Goal: Transaction & Acquisition: Purchase product/service

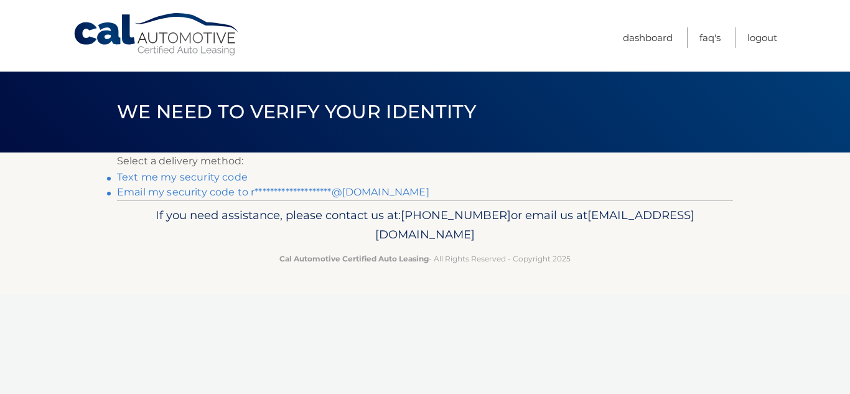
click at [164, 180] on link "Text me my security code" at bounding box center [182, 177] width 131 height 12
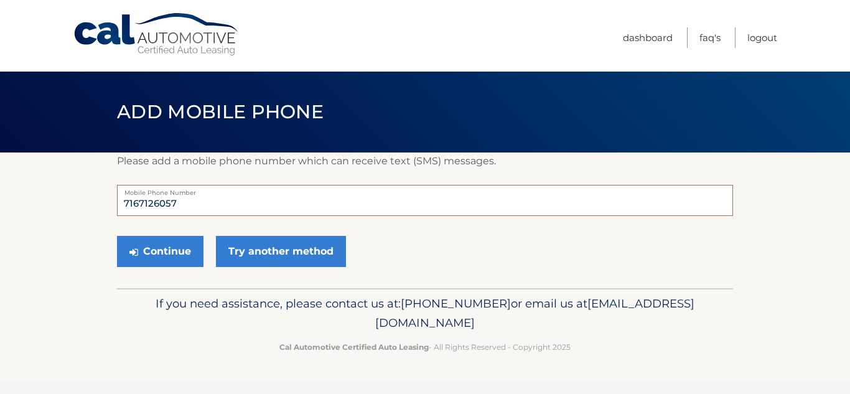
drag, startPoint x: 167, startPoint y: 211, endPoint x: 462, endPoint y: 197, distance: 295.3
click at [658, 253] on form "7167126057 Mobile Phone Number Continue Try another method" at bounding box center [425, 229] width 616 height 88
click at [198, 200] on input "7167126057" at bounding box center [425, 200] width 616 height 31
click at [161, 210] on input "7157671260" at bounding box center [425, 200] width 616 height 31
click at [159, 203] on input "7157671260" at bounding box center [425, 200] width 616 height 31
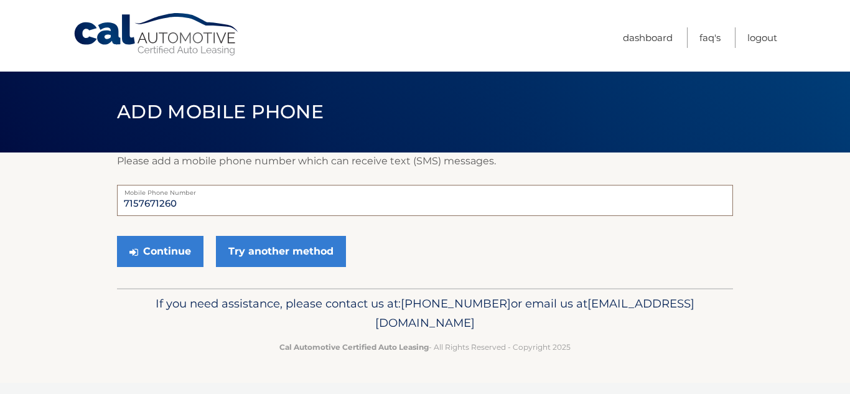
click at [159, 203] on input "7157671260" at bounding box center [425, 200] width 616 height 31
click at [160, 206] on input "7157671260" at bounding box center [425, 200] width 616 height 31
type input "7162903928"
click at [177, 256] on button "Continue" at bounding box center [160, 251] width 86 height 31
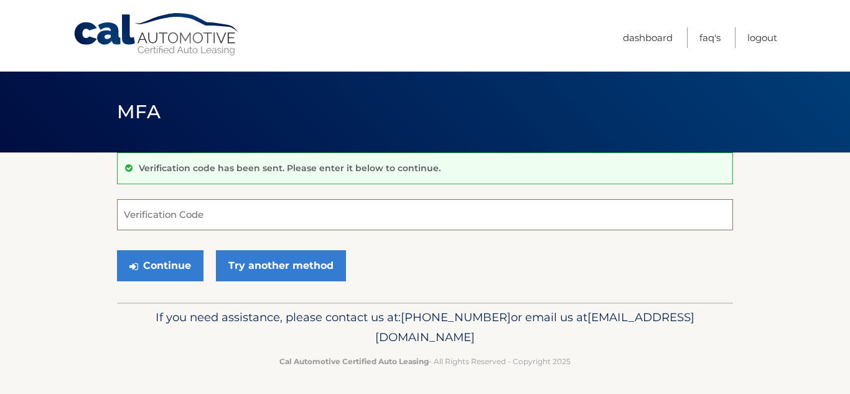
click at [172, 213] on input "Verification Code" at bounding box center [425, 214] width 616 height 31
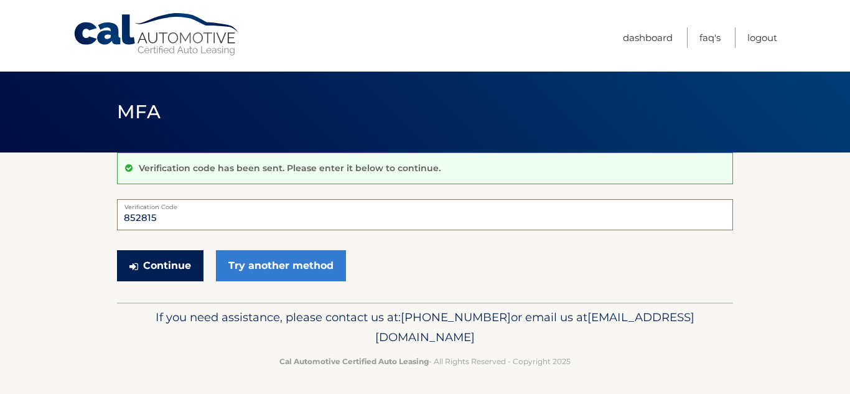
type input "852815"
click at [159, 262] on button "Continue" at bounding box center [160, 265] width 86 height 31
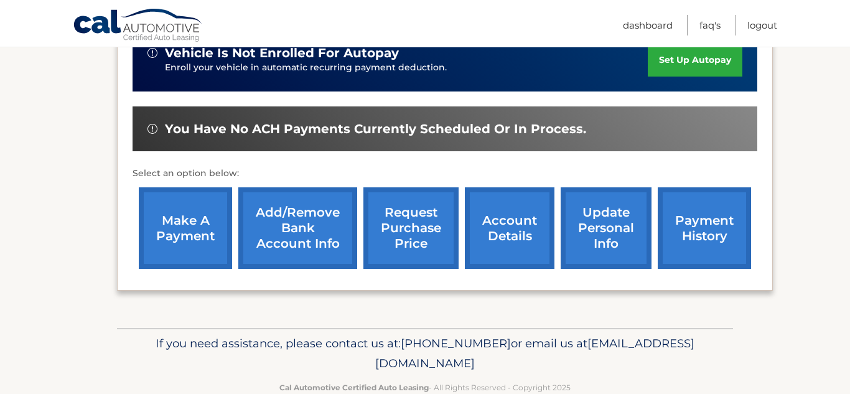
scroll to position [360, 0]
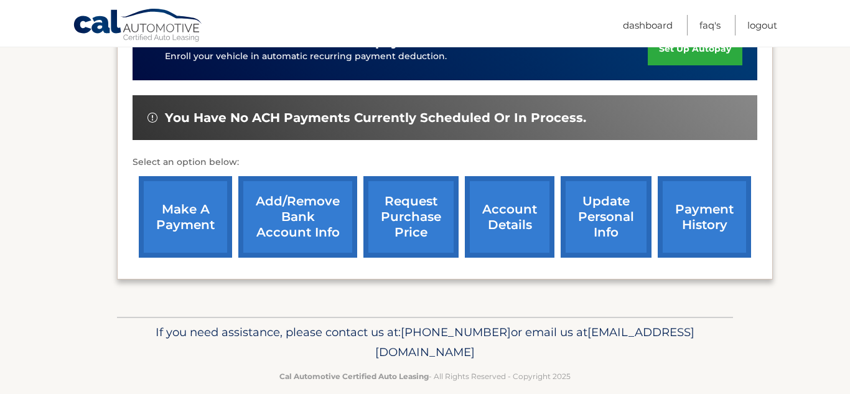
click at [181, 205] on link "make a payment" at bounding box center [185, 217] width 93 height 82
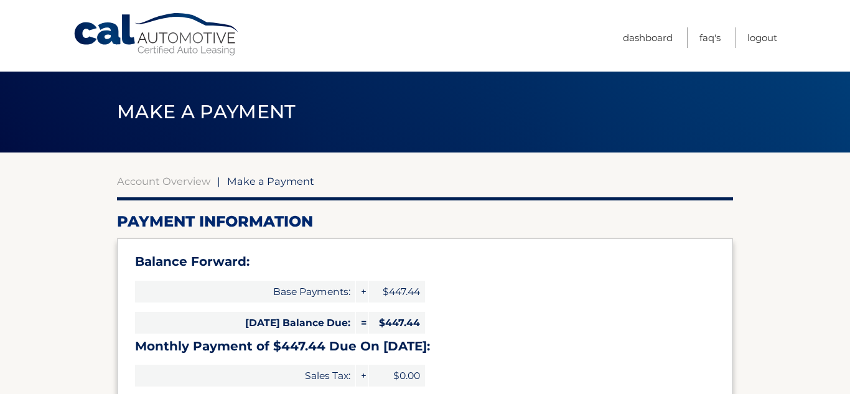
select select "MzZmYTIyYTItNzg0MC00YWY1LWFjNDgtZTc1MGY1OWY3MzVm"
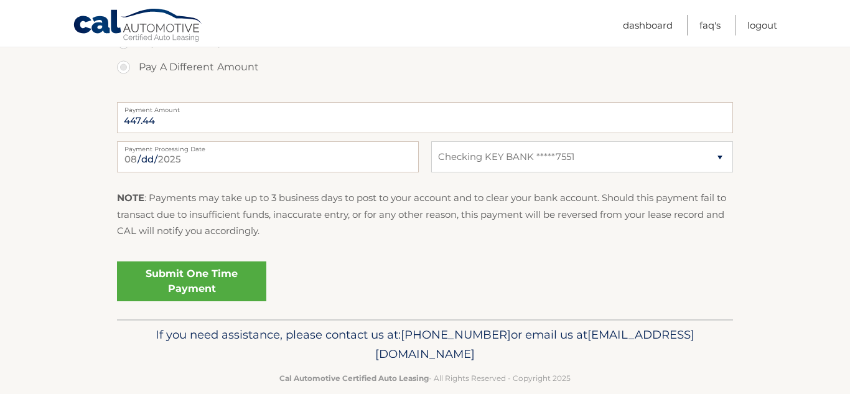
scroll to position [536, 0]
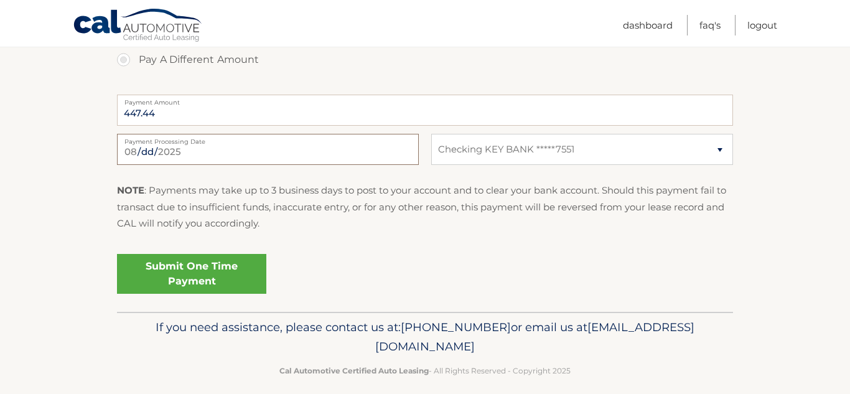
click at [146, 151] on input "2025-08-12" at bounding box center [268, 149] width 302 height 31
click at [150, 152] on input "2025-08-14" at bounding box center [268, 149] width 302 height 31
type input "2025-08-13"
click at [195, 267] on link "Submit One Time Payment" at bounding box center [191, 274] width 149 height 40
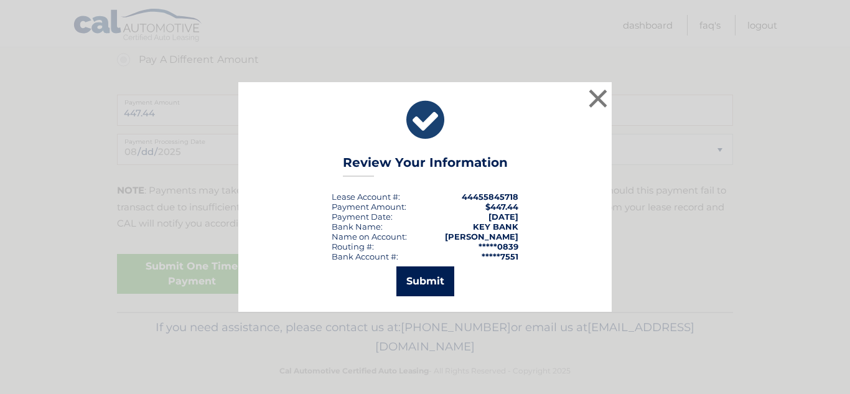
click at [436, 280] on button "Submit" at bounding box center [425, 281] width 58 height 30
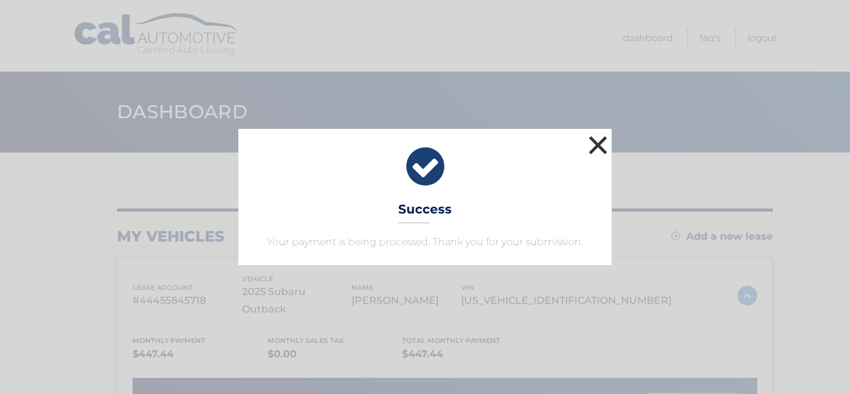
click at [594, 149] on button "×" at bounding box center [598, 145] width 25 height 25
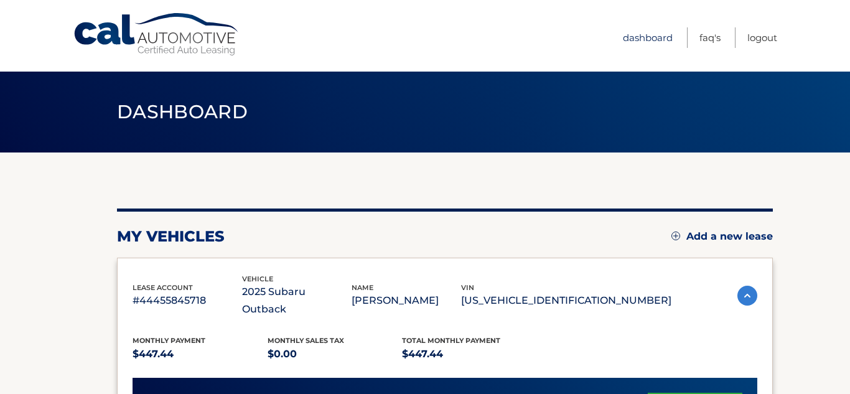
click at [637, 42] on link "Dashboard" at bounding box center [648, 37] width 50 height 21
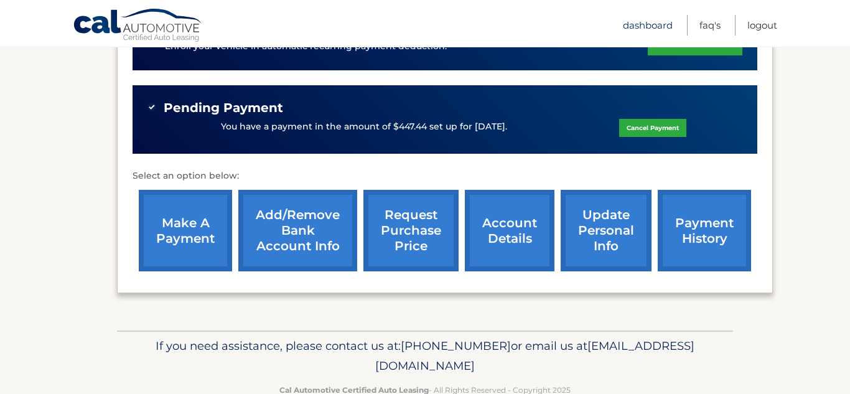
scroll to position [384, 0]
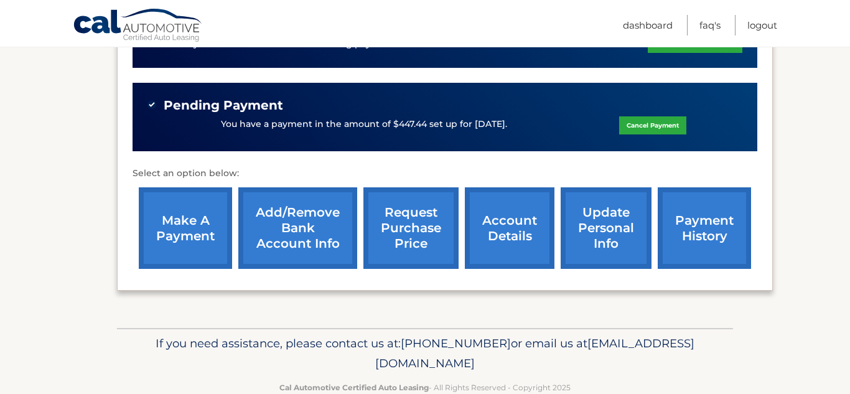
scroll to position [384, 0]
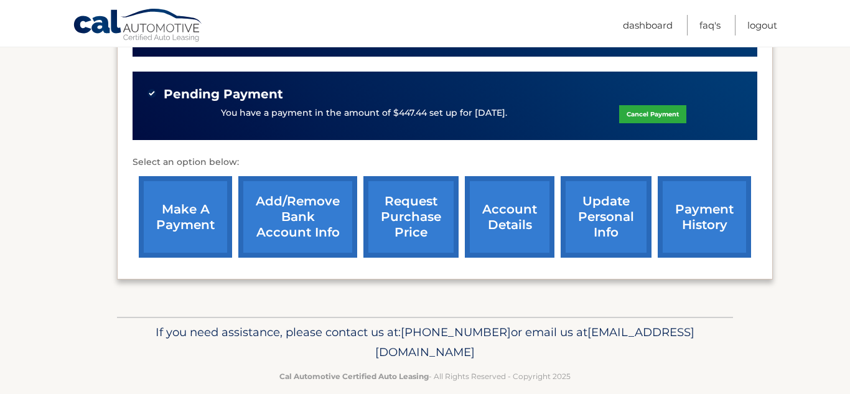
click at [610, 195] on link "update personal info" at bounding box center [606, 217] width 91 height 82
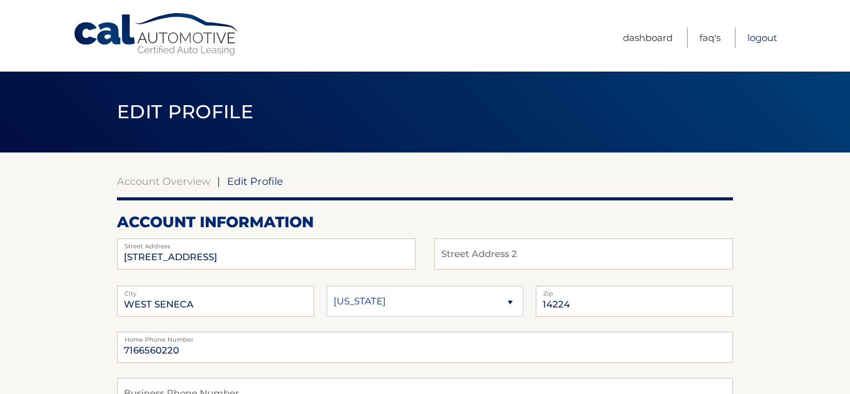
click at [764, 42] on link "Logout" at bounding box center [762, 37] width 30 height 21
